Goal: Information Seeking & Learning: Understand process/instructions

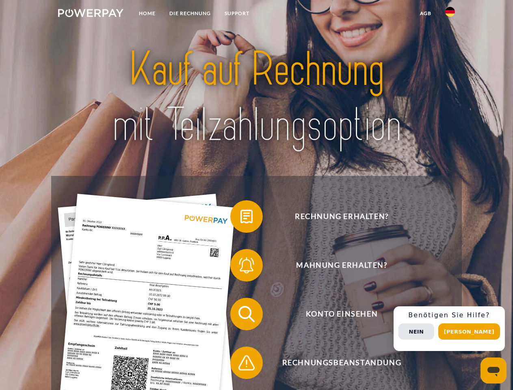
click at [91, 14] on img at bounding box center [90, 13] width 65 height 8
click at [450, 14] on img at bounding box center [450, 12] width 10 height 10
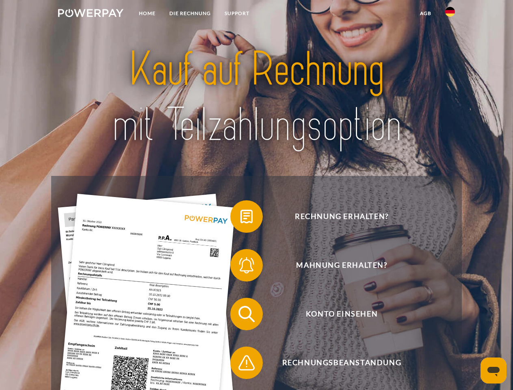
click at [425, 13] on link "agb" at bounding box center [425, 13] width 25 height 15
click at [240, 218] on span at bounding box center [234, 216] width 41 height 41
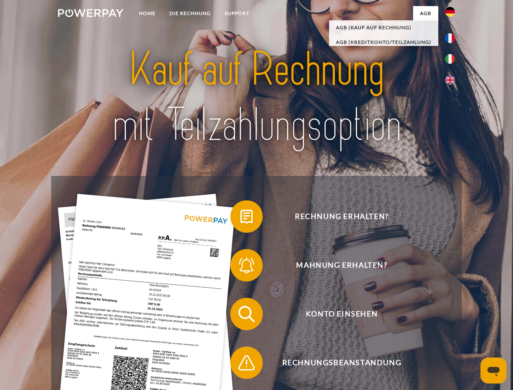
click at [240, 267] on span at bounding box center [234, 265] width 41 height 41
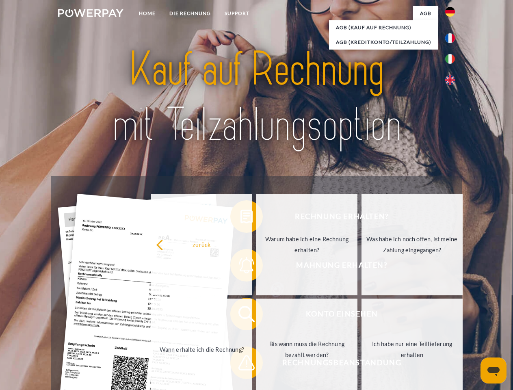
click at [256, 315] on link "Bis wann muss die Rechnung bezahlt werden?" at bounding box center [306, 348] width 101 height 101
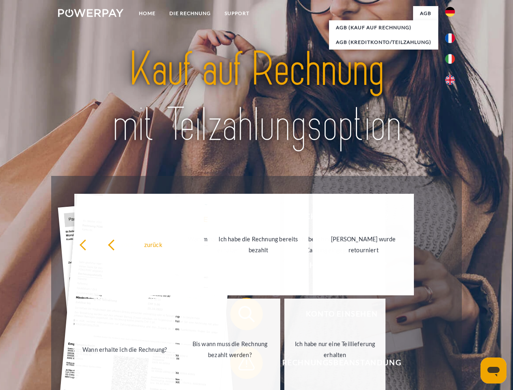
click at [240, 364] on span at bounding box center [234, 362] width 41 height 41
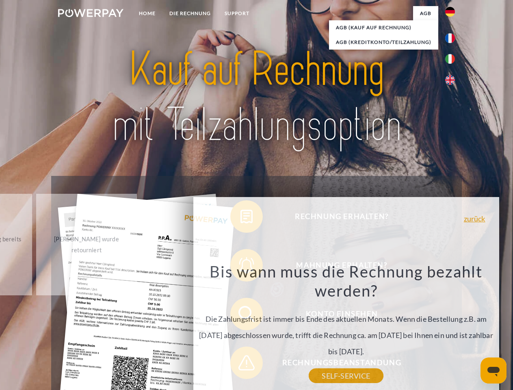
click at [452, 328] on div "Rechnung erhalten? Mahnung erhalten? Konto einsehen" at bounding box center [256, 338] width 410 height 325
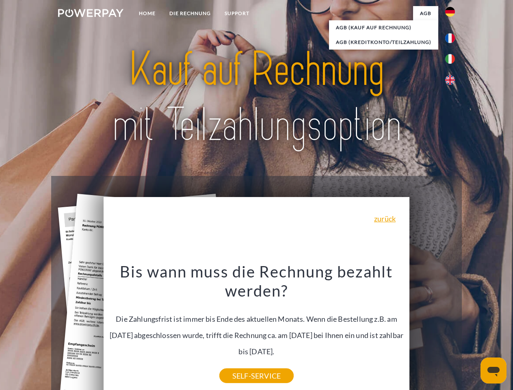
click at [432, 330] on span "Konto einsehen" at bounding box center [341, 314] width 199 height 32
click at [472, 331] on header "Home DIE RECHNUNG SUPPORT" at bounding box center [256, 280] width 513 height 561
